Goal: Navigation & Orientation: Find specific page/section

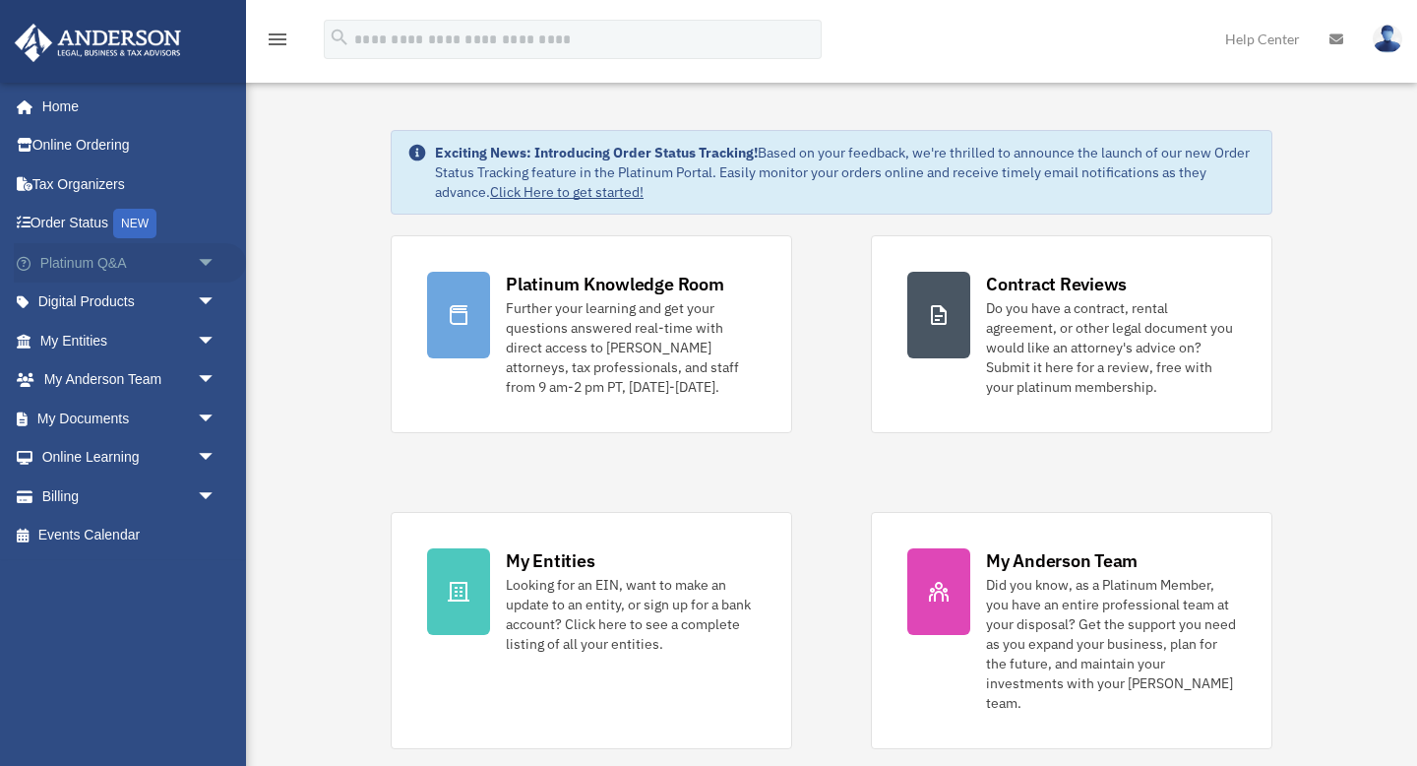
click at [105, 251] on link "Platinum Q&A arrow_drop_down" at bounding box center [130, 262] width 232 height 39
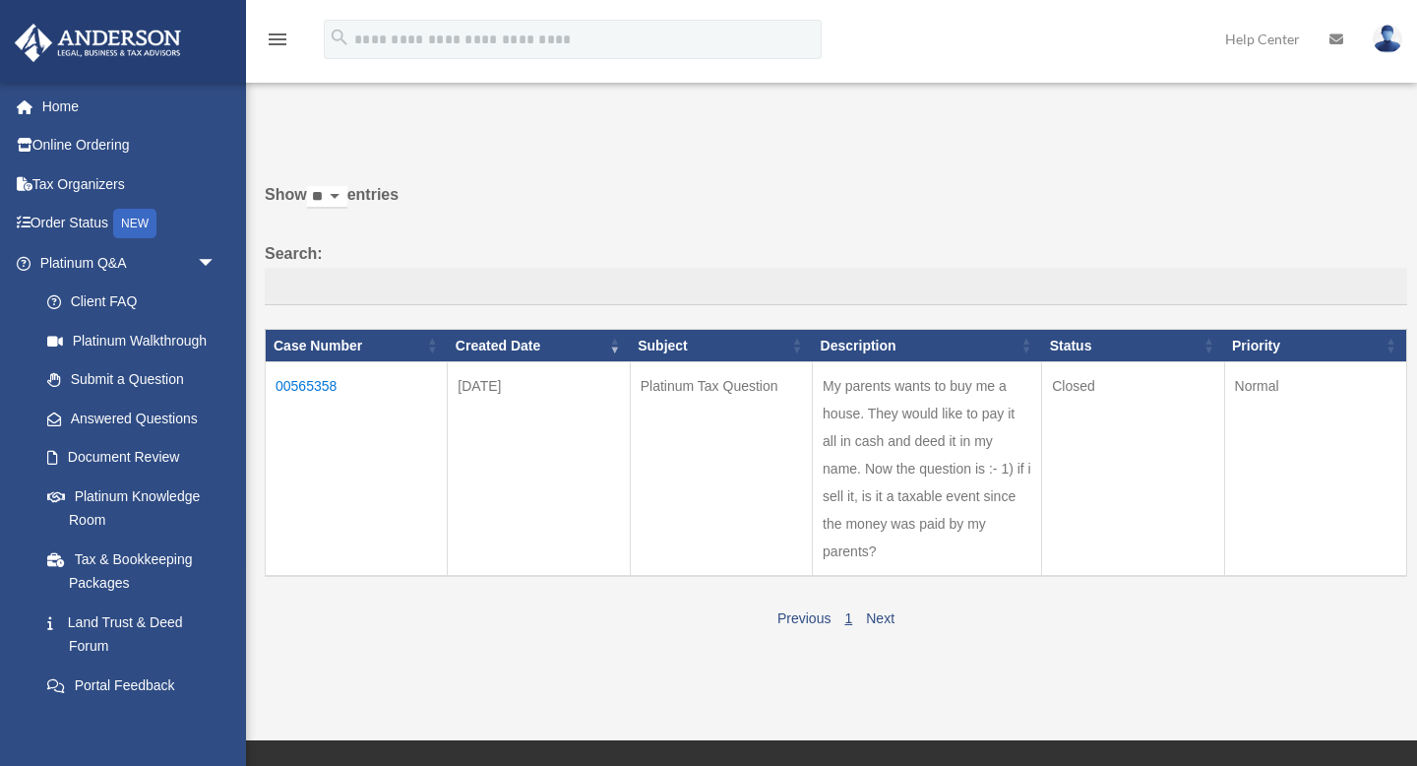
click at [1390, 342] on th "Priority" at bounding box center [1315, 345] width 182 height 33
click at [346, 196] on select "** ** ** ***" at bounding box center [327, 197] width 40 height 23
click at [114, 426] on link "Answered Questions" at bounding box center [137, 418] width 218 height 39
click at [106, 456] on link "Document Review" at bounding box center [137, 457] width 218 height 39
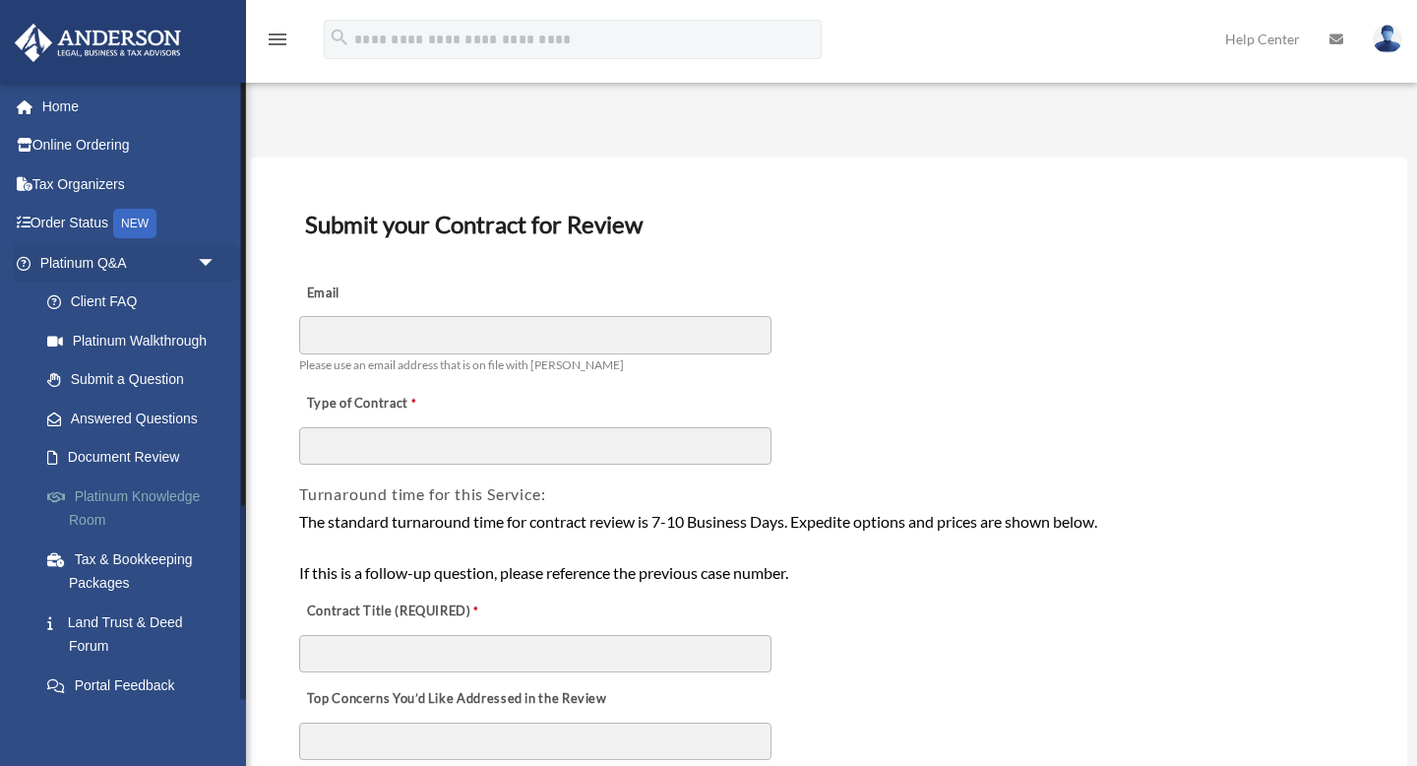
click at [148, 496] on link "Platinum Knowledge Room" at bounding box center [137, 507] width 218 height 63
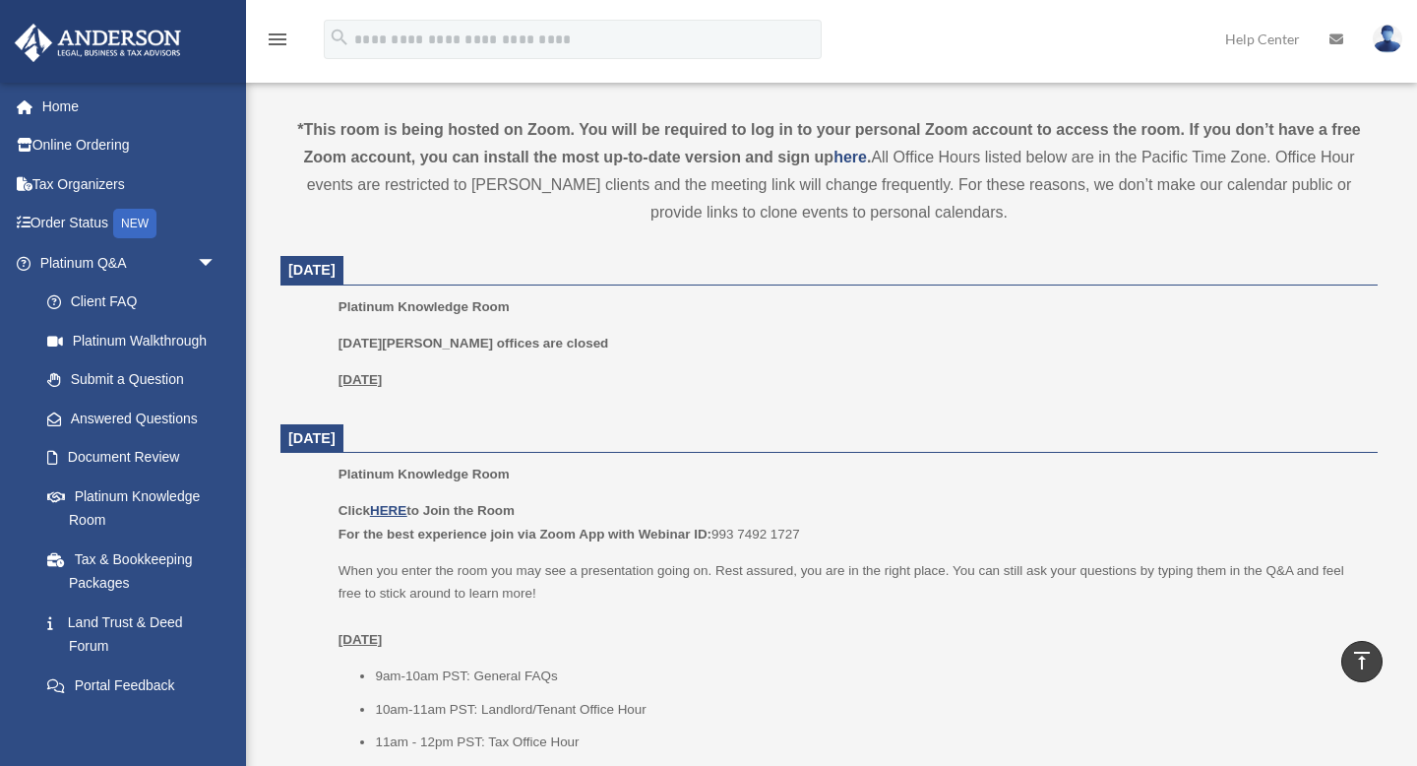
scroll to position [536, 0]
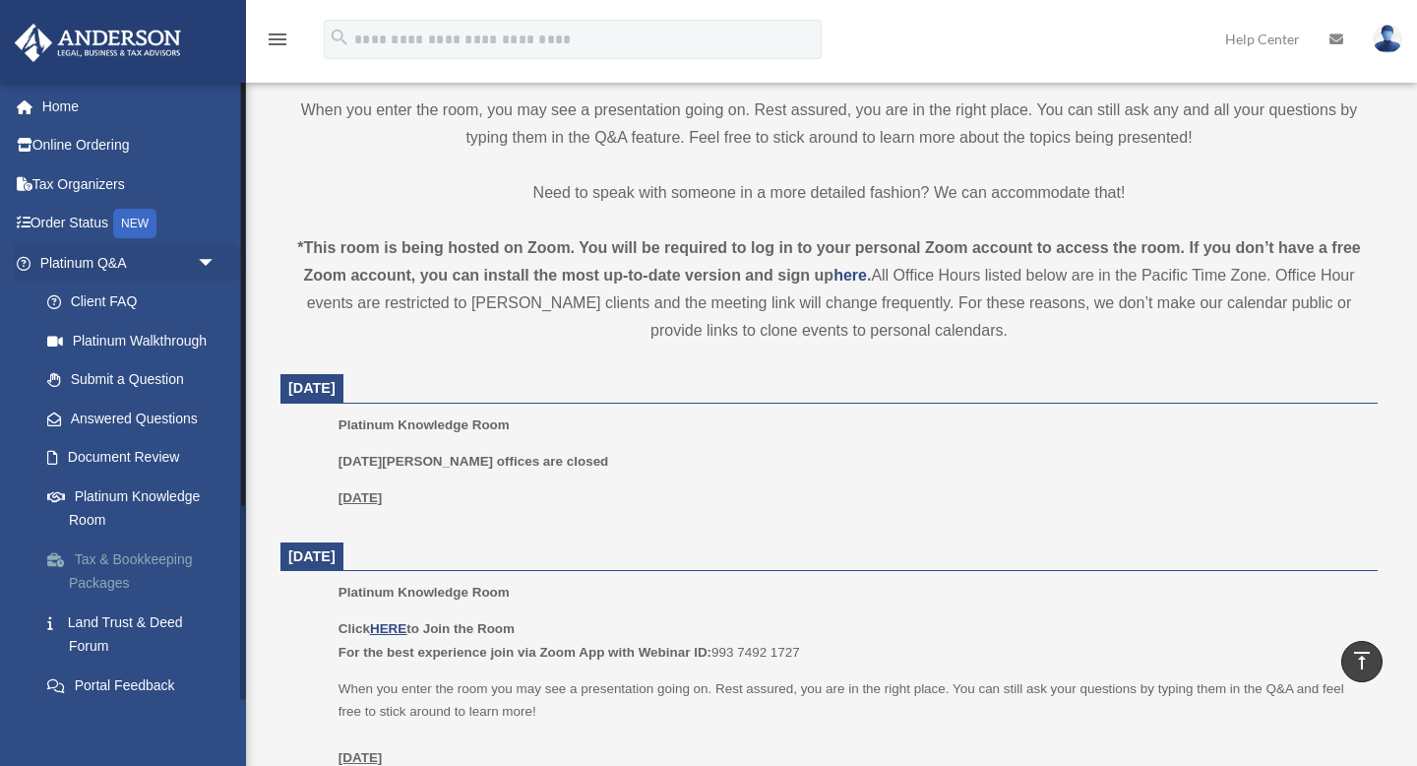
click at [138, 578] on link "Tax & Bookkeeping Packages" at bounding box center [137, 570] width 218 height 63
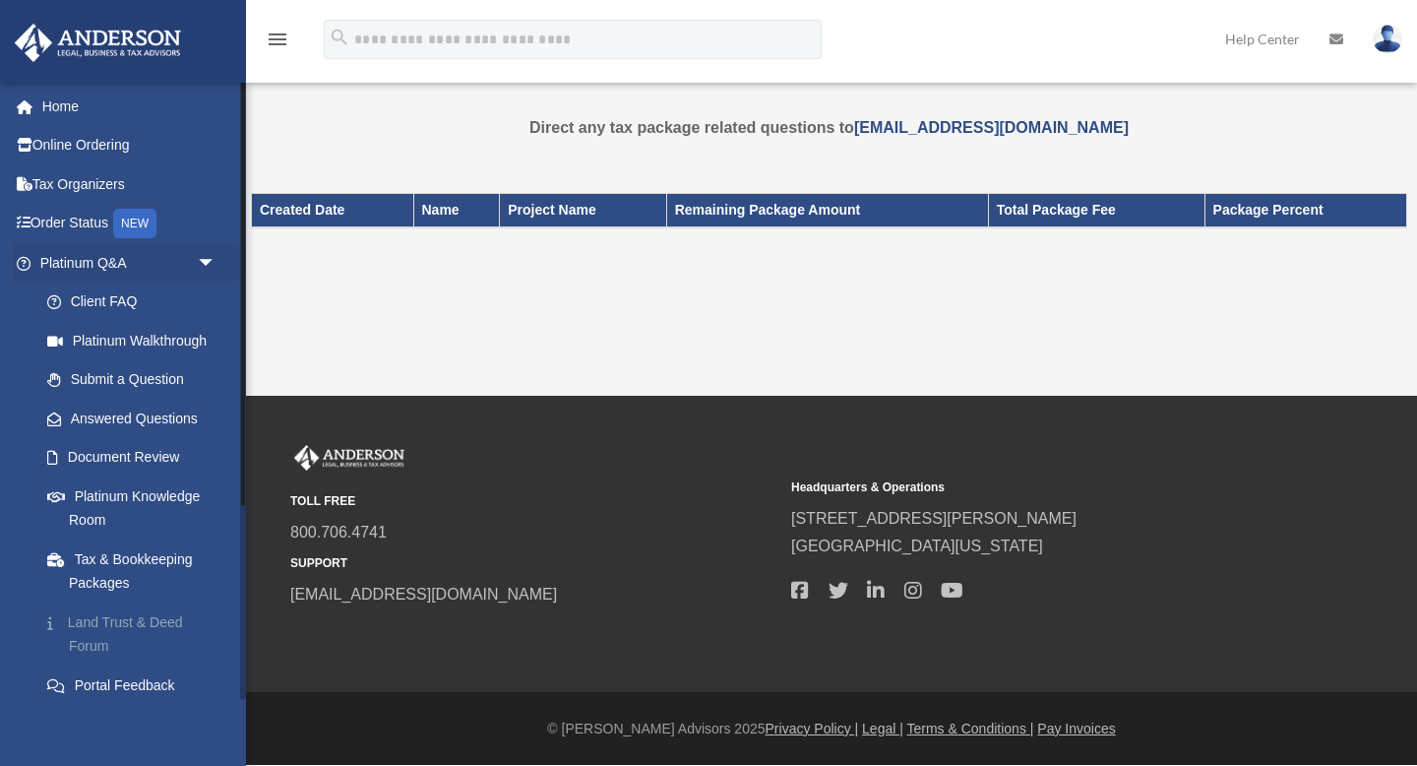
click at [152, 623] on link "Land Trust & Deed Forum" at bounding box center [137, 633] width 218 height 63
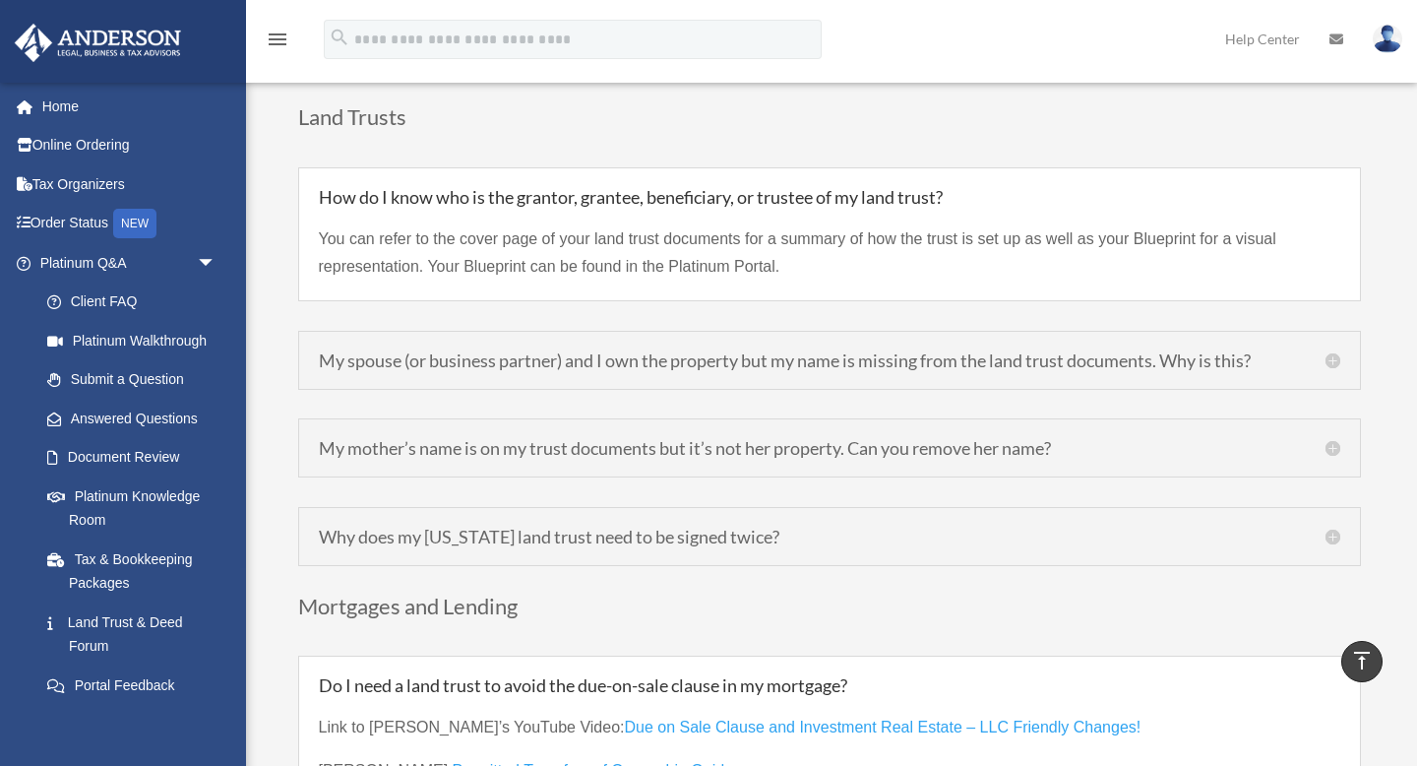
scroll to position [4335, 0]
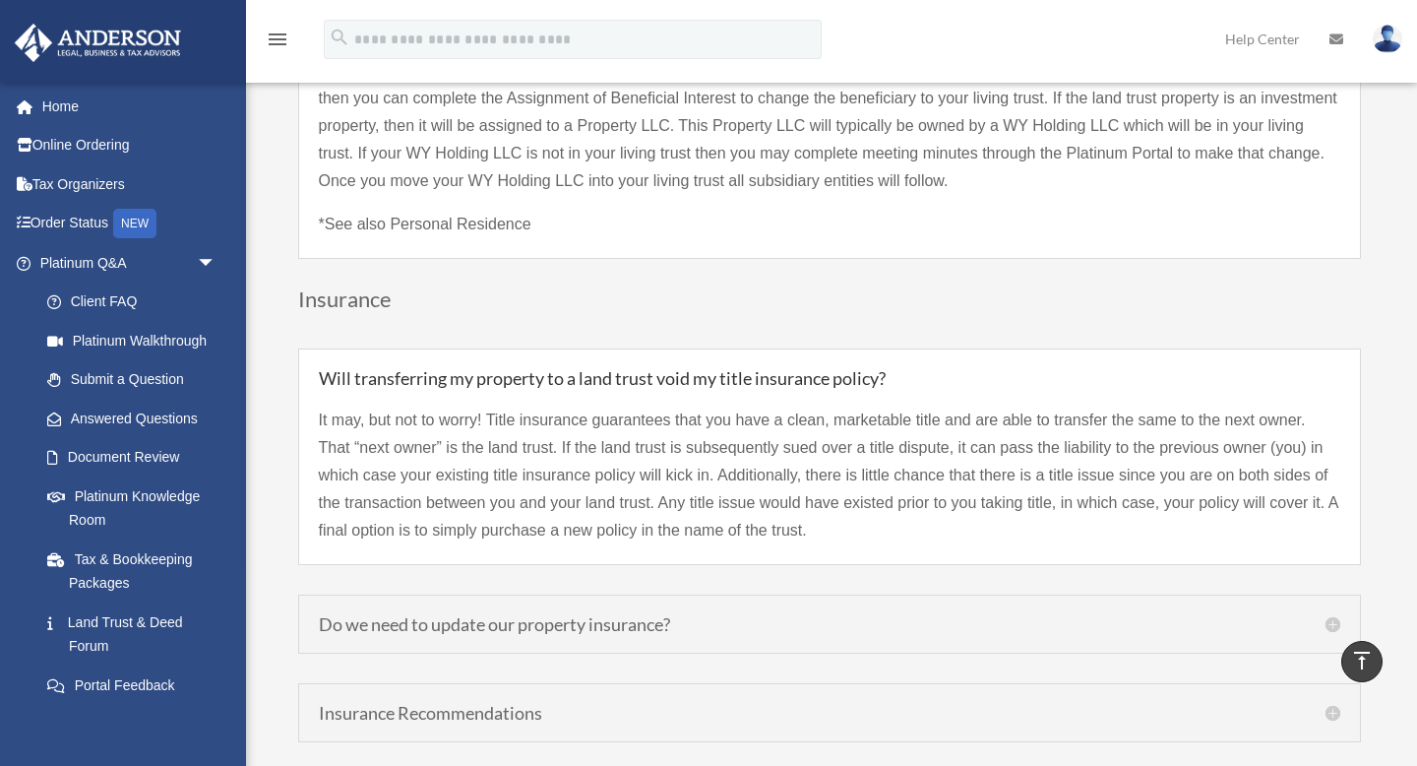
click at [273, 32] on icon "menu" at bounding box center [278, 40] width 24 height 24
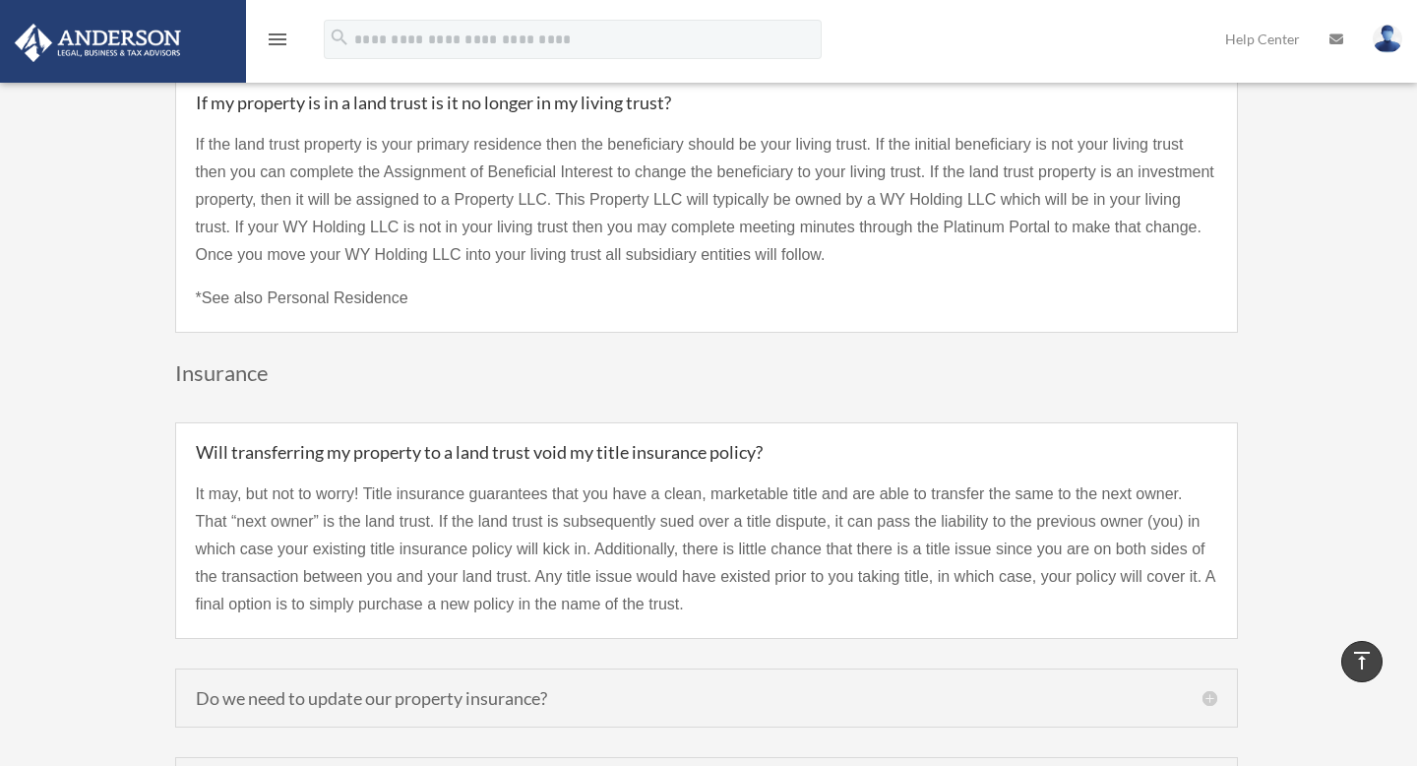
click at [272, 47] on icon "menu" at bounding box center [278, 40] width 24 height 24
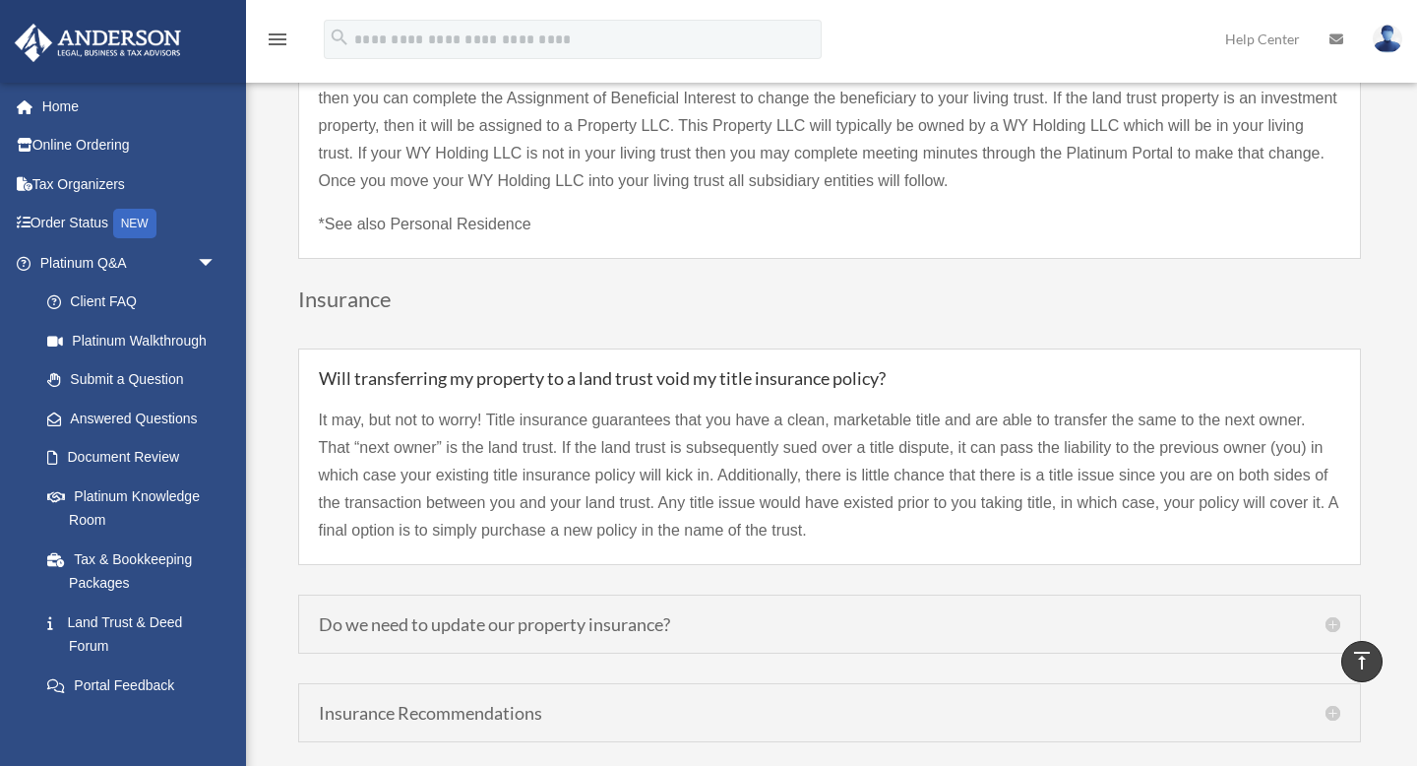
click at [278, 41] on icon "menu" at bounding box center [278, 40] width 24 height 24
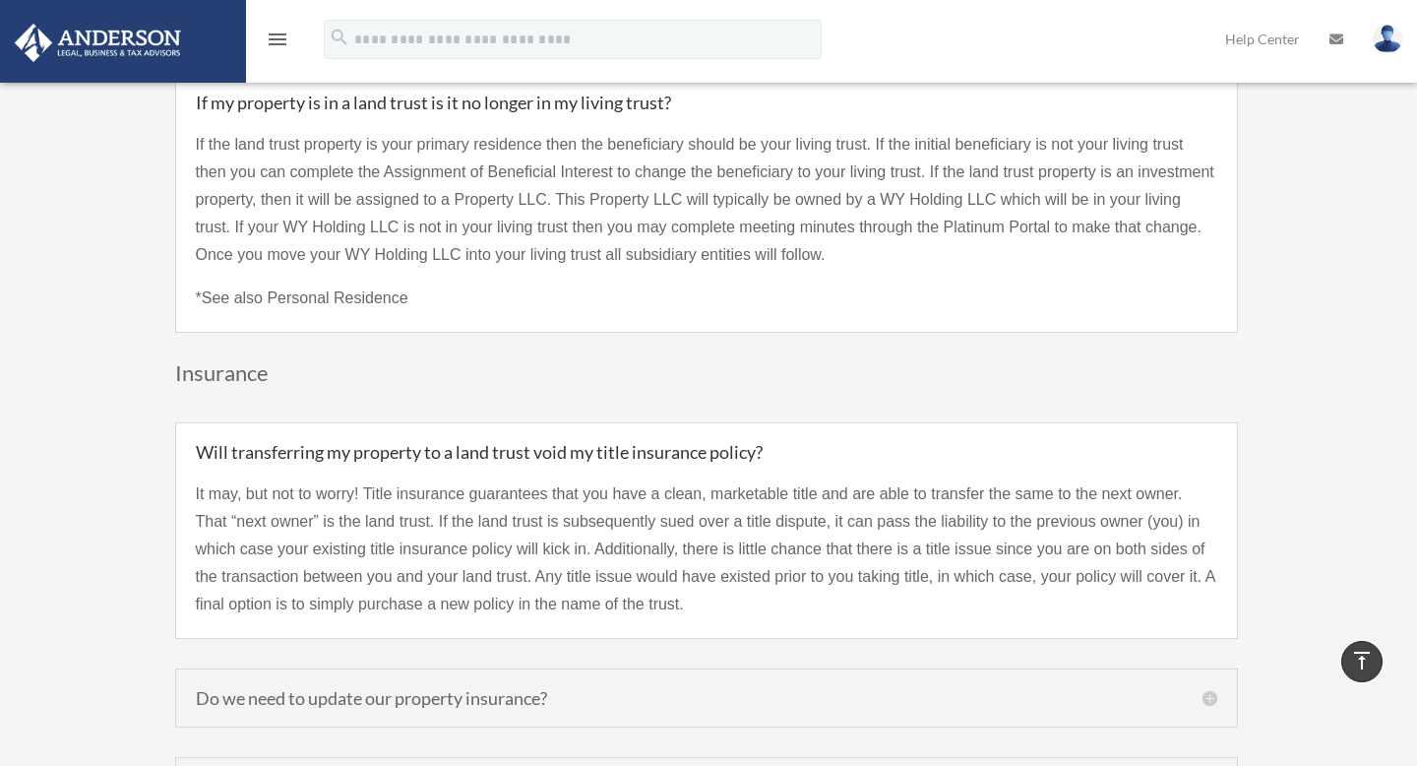
click at [278, 41] on icon "menu" at bounding box center [278, 40] width 24 height 24
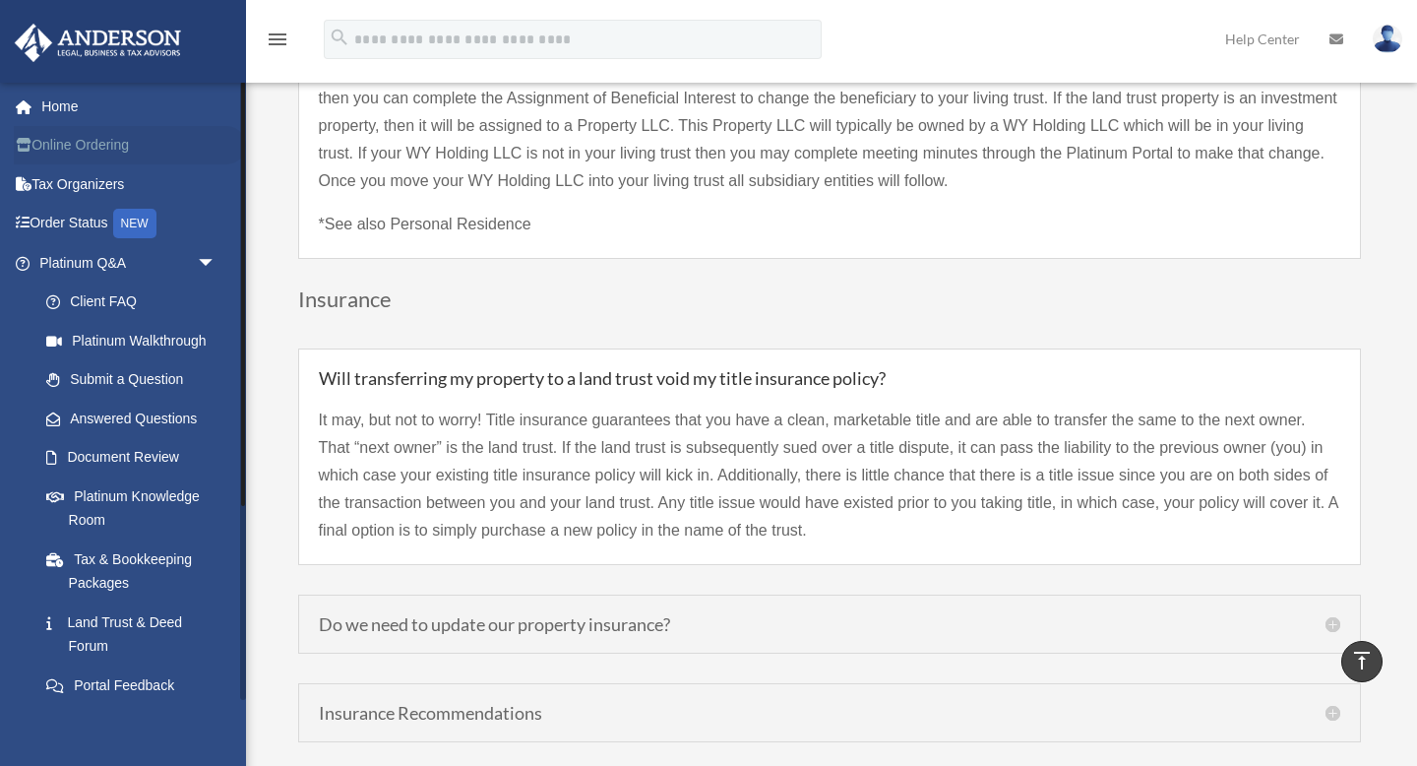
click at [119, 143] on link "Online Ordering" at bounding box center [130, 145] width 232 height 39
